Goal: Communication & Community: Ask a question

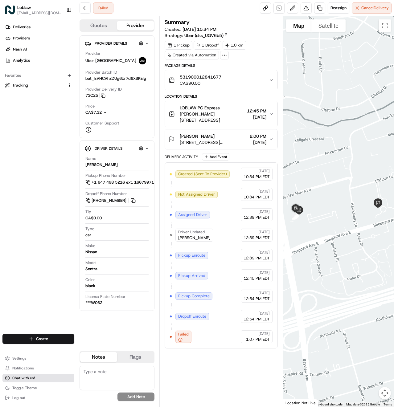
click at [24, 377] on span "Chat with us!" at bounding box center [23, 377] width 22 height 5
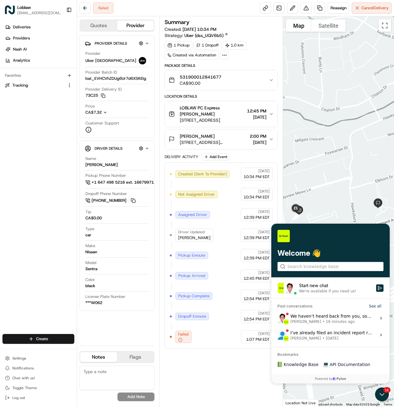
click at [317, 317] on div "We haven’t heard back from you, so I’ll go ahead and close this chat for now. I…" at bounding box center [331, 318] width 82 height 12
click at [277, 318] on button "View issue" at bounding box center [277, 318] width 0 height 0
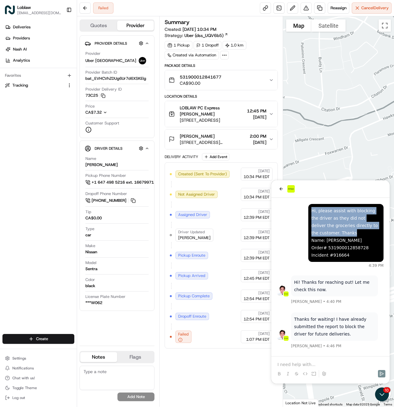
drag, startPoint x: 334, startPoint y: 234, endPoint x: 307, endPoint y: 207, distance: 38.5
click at [307, 207] on div "Hi, please assist with blocking the driver as they did not deliver the grocerie…" at bounding box center [330, 236] width 106 height 64
copy div "Hi, please assist with blocking the driver as they did not deliver the grocerie…"
click at [279, 188] on icon "back" at bounding box center [280, 188] width 5 height 5
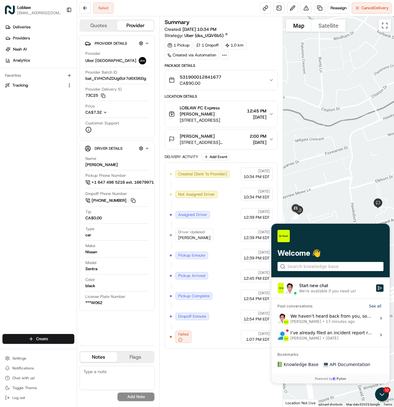
click at [298, 288] on label "Start new chat We're available if you need us!" at bounding box center [330, 288] width 118 height 21
click at [376, 288] on button "Start new chat We're available if you need us!" at bounding box center [379, 287] width 7 height 7
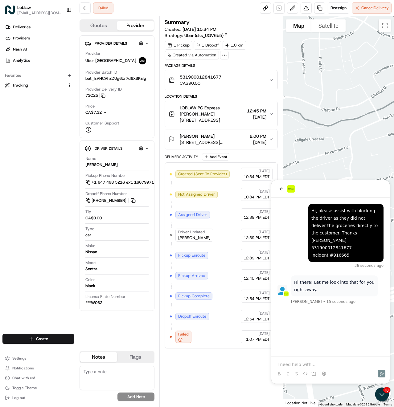
click at [290, 361] on div at bounding box center [329, 367] width 113 height 23
click at [294, 363] on p at bounding box center [330, 364] width 106 height 6
